Goal: Task Accomplishment & Management: Use online tool/utility

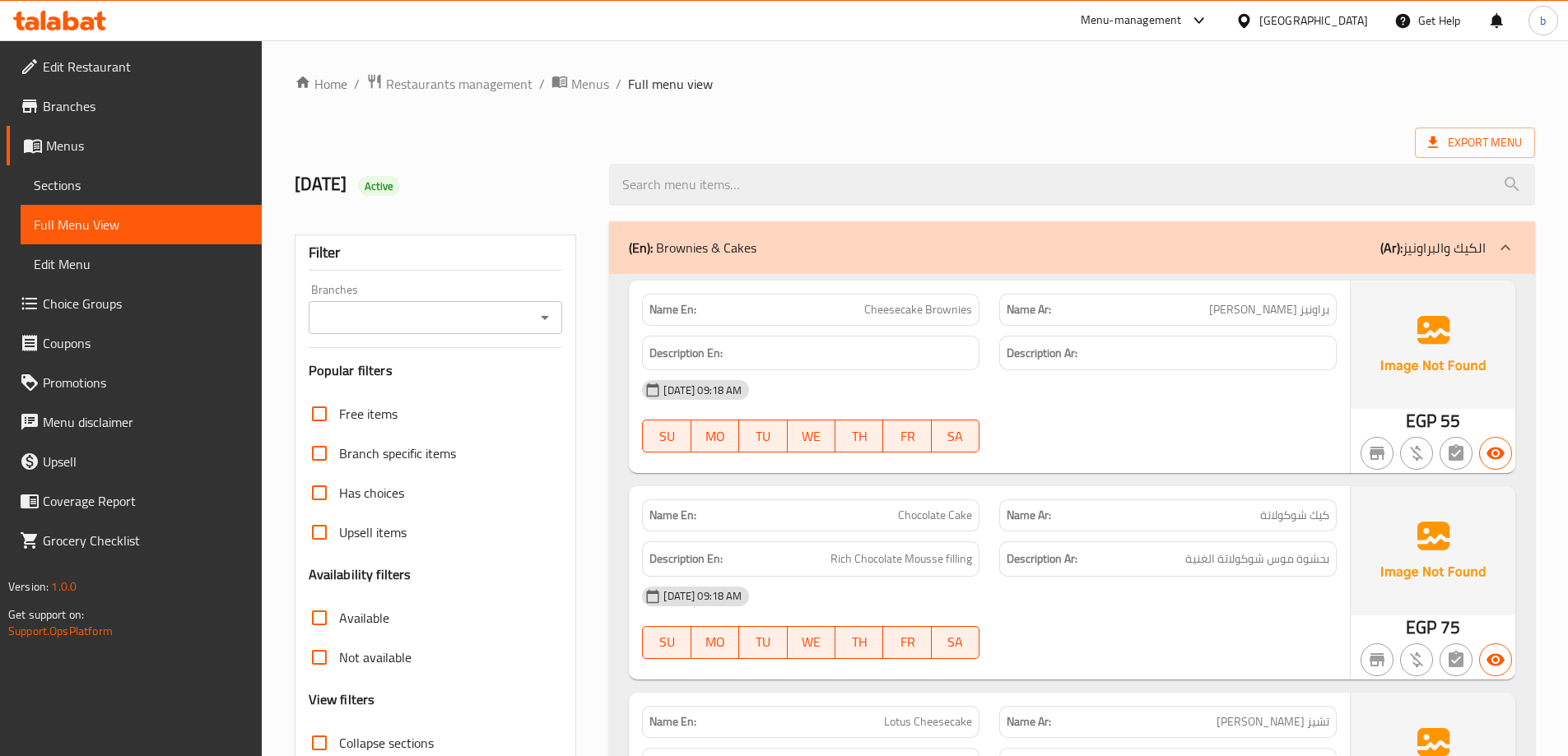
scroll to position [494, 0]
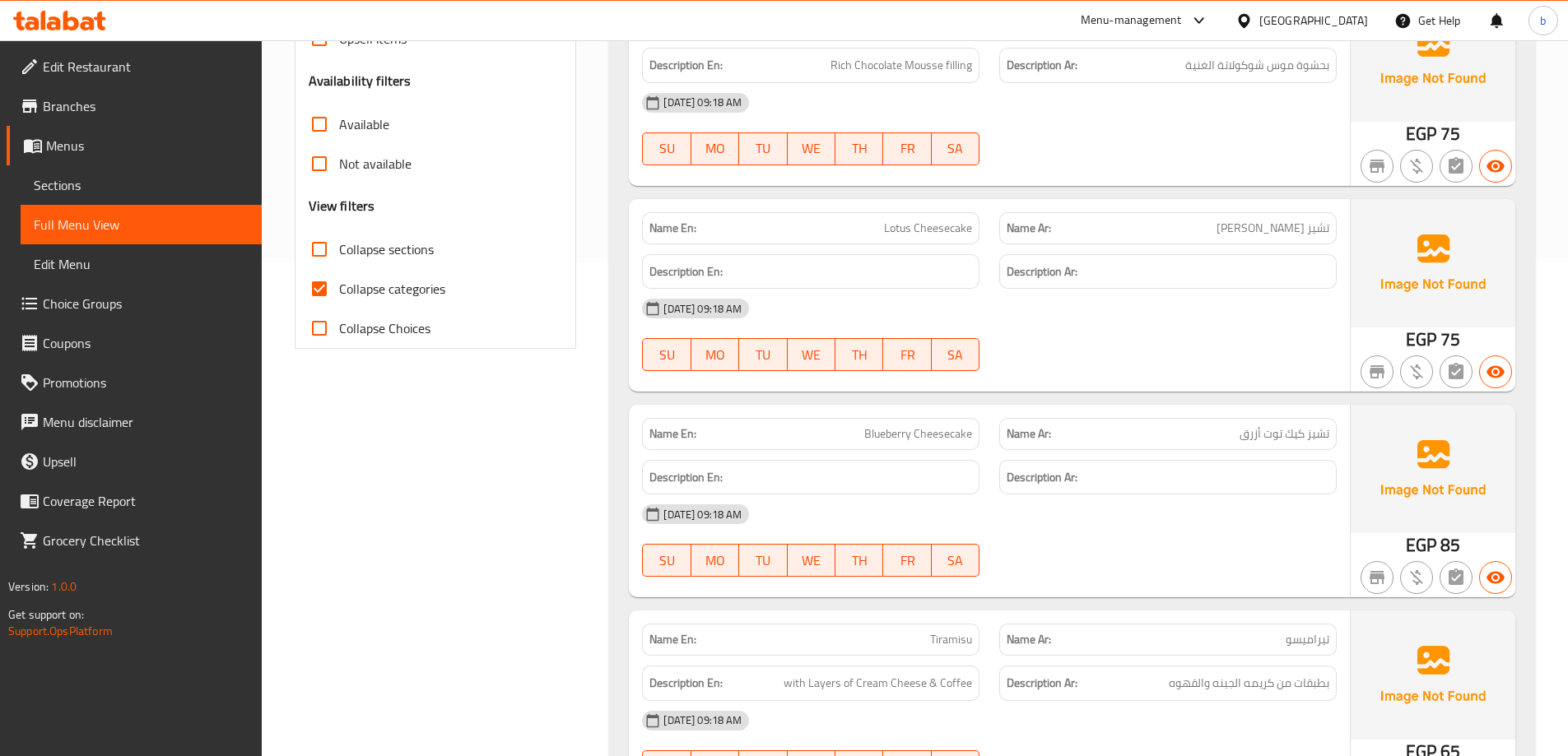
drag, startPoint x: 322, startPoint y: 287, endPoint x: 467, endPoint y: 284, distance: 145.0
click at [322, 287] on input "Collapse categories" at bounding box center [319, 288] width 40 height 40
checkbox input "false"
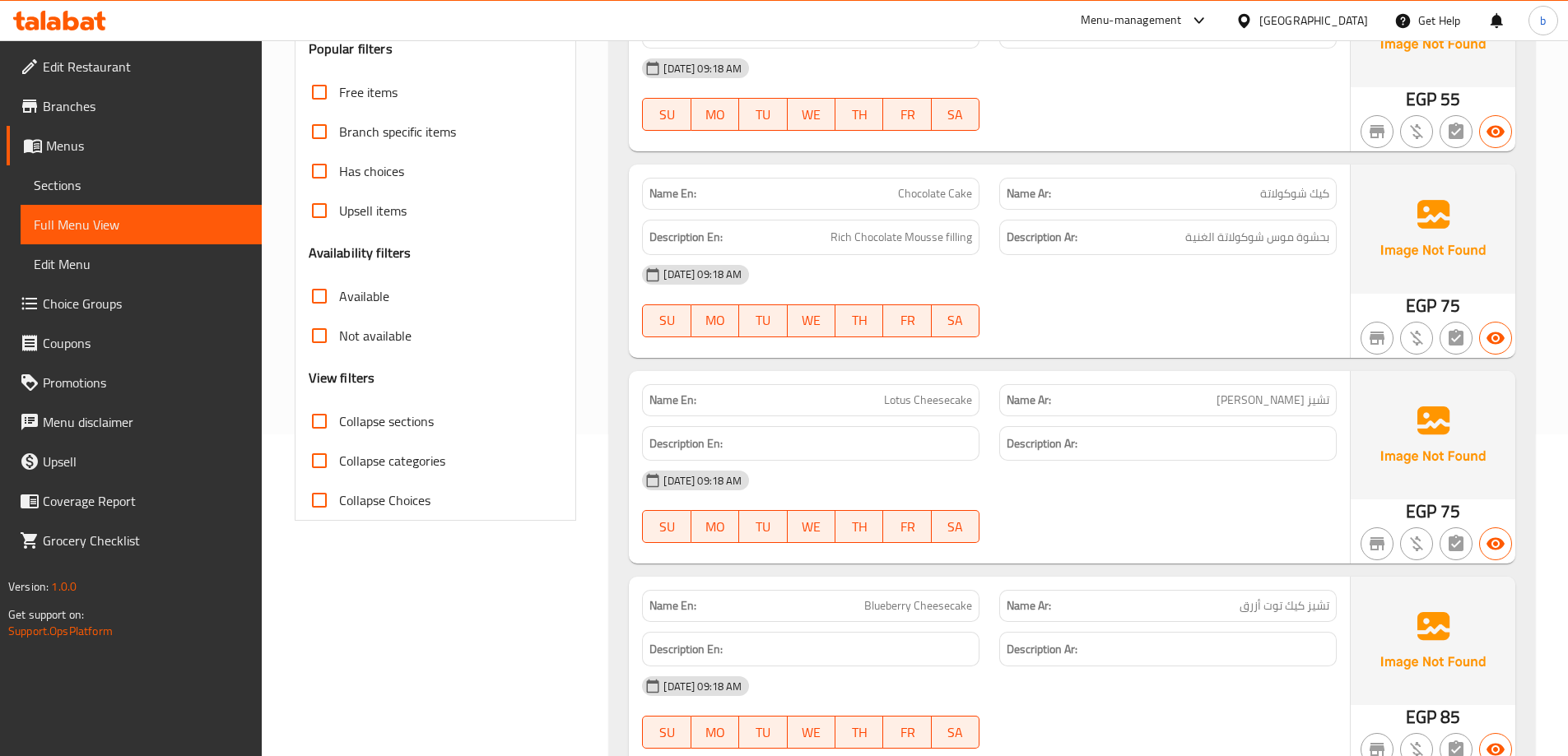
scroll to position [164, 0]
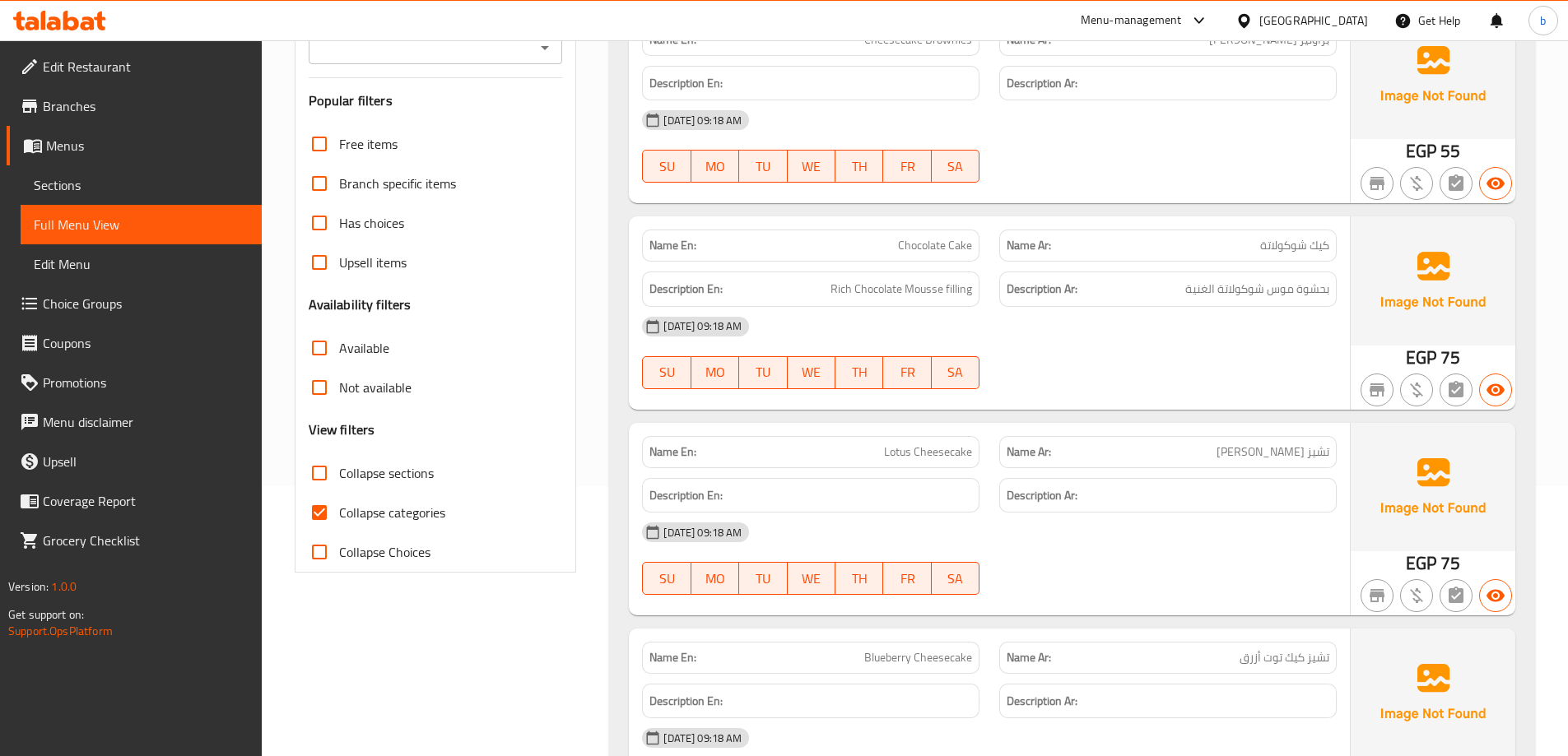
scroll to position [330, 0]
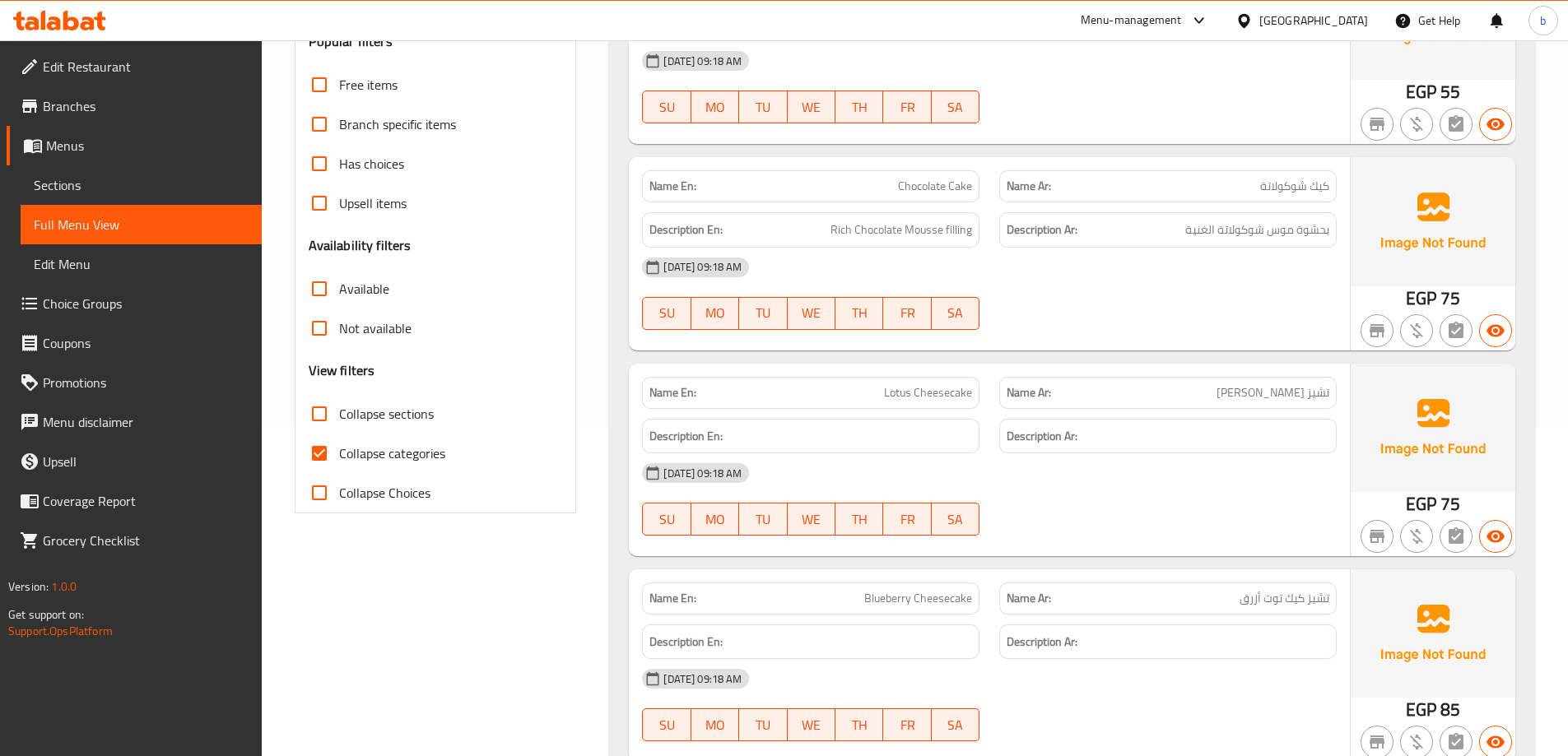
click at [320, 448] on input "Collapse categories" at bounding box center [319, 453] width 40 height 40
checkbox input "false"
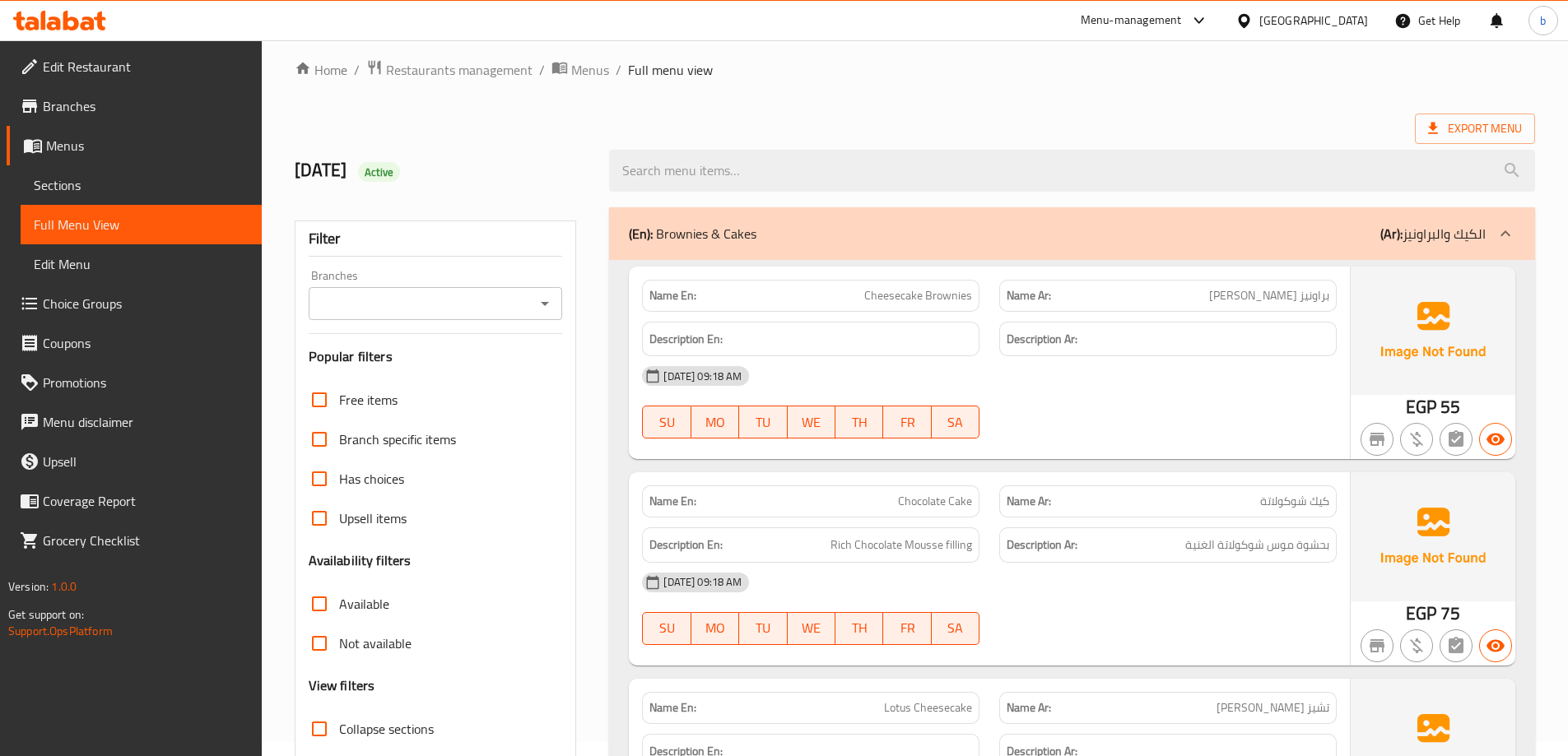
scroll to position [0, 0]
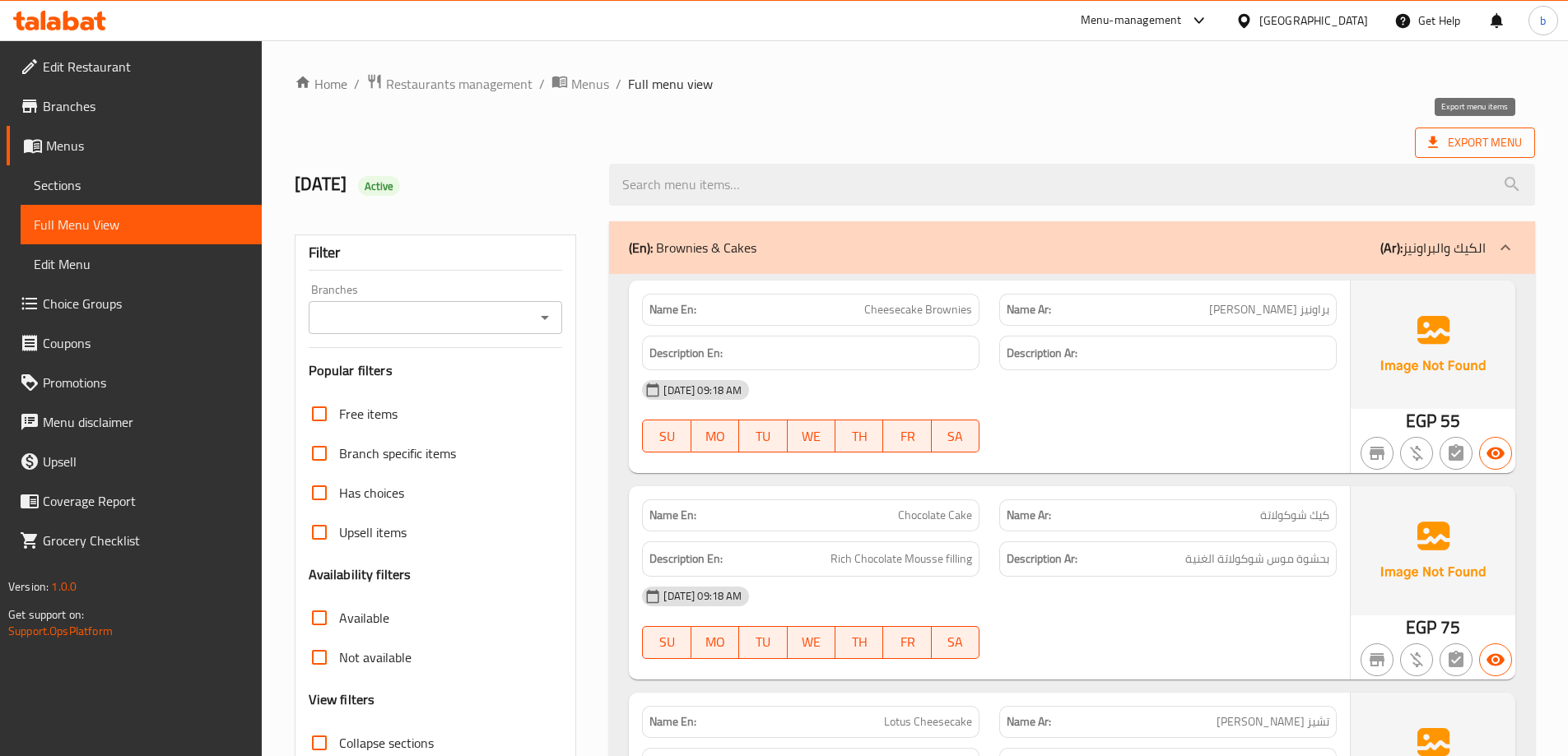
click at [1499, 148] on span "Export Menu" at bounding box center [1474, 142] width 94 height 20
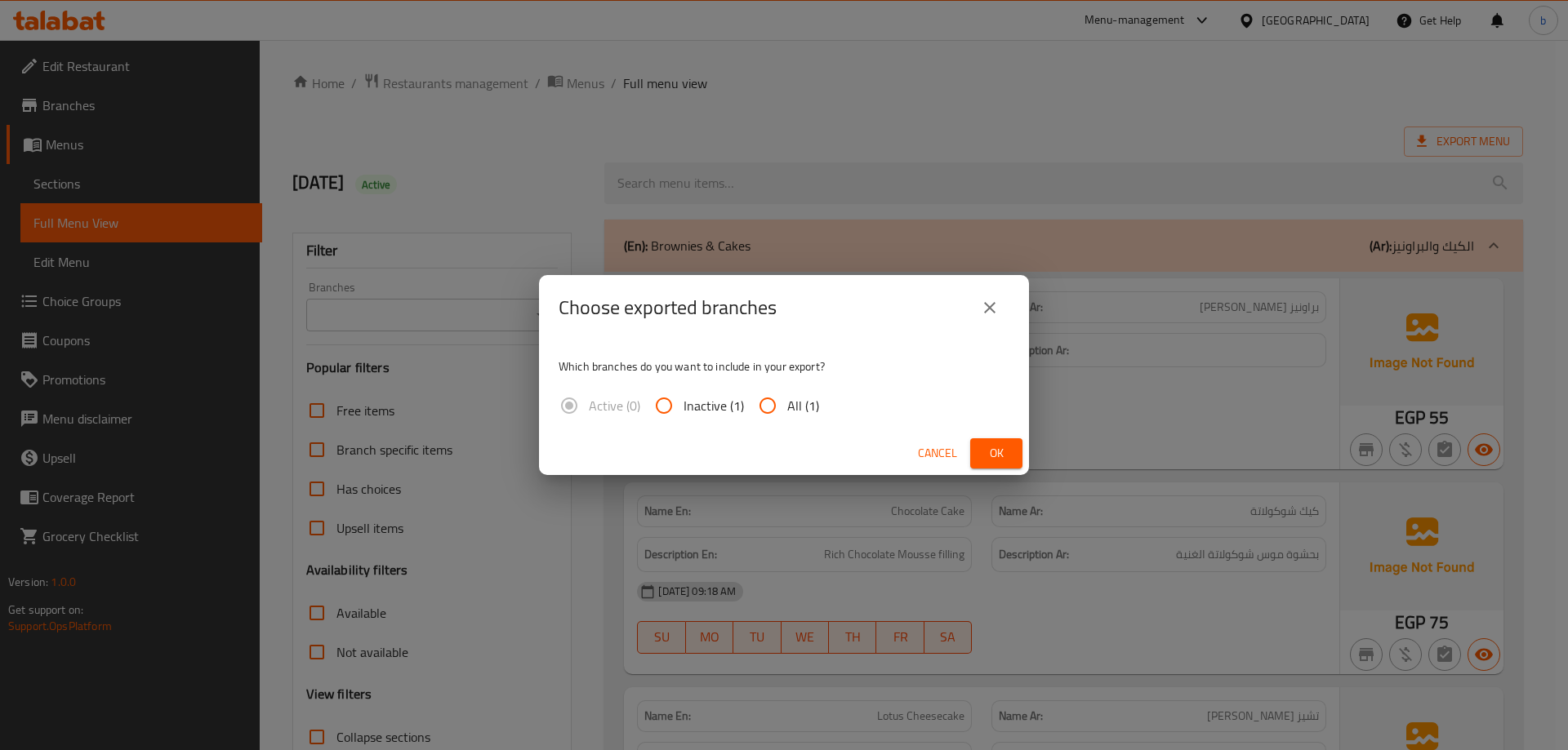
click at [782, 406] on input "All (1)" at bounding box center [767, 406] width 39 height 39
radio input "true"
click at [989, 457] on span "Ok" at bounding box center [996, 453] width 26 height 20
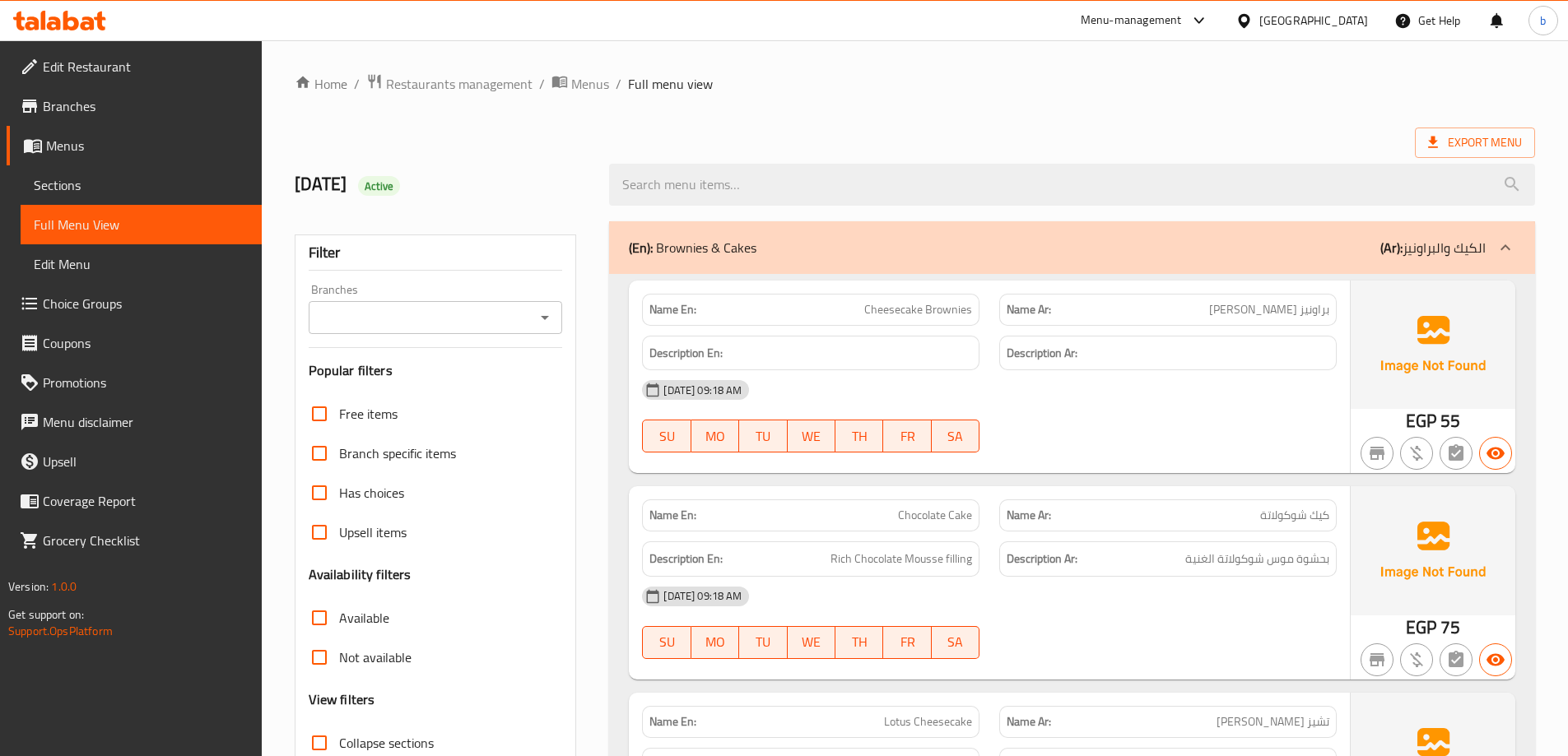
click at [67, 114] on span "Branches" at bounding box center [146, 105] width 206 height 19
